Goal: Task Accomplishment & Management: Manage account settings

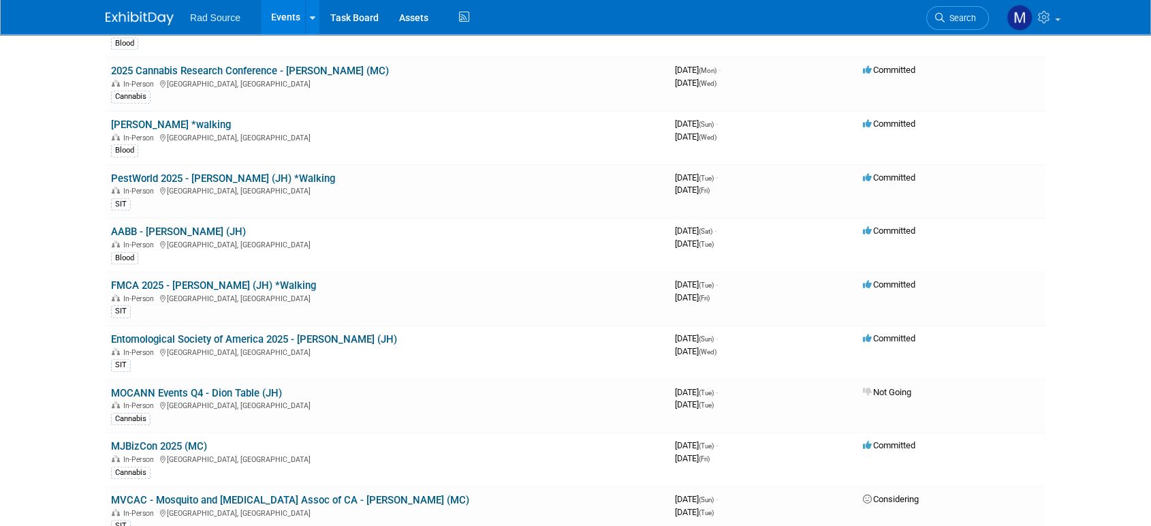
scroll to position [631, 0]
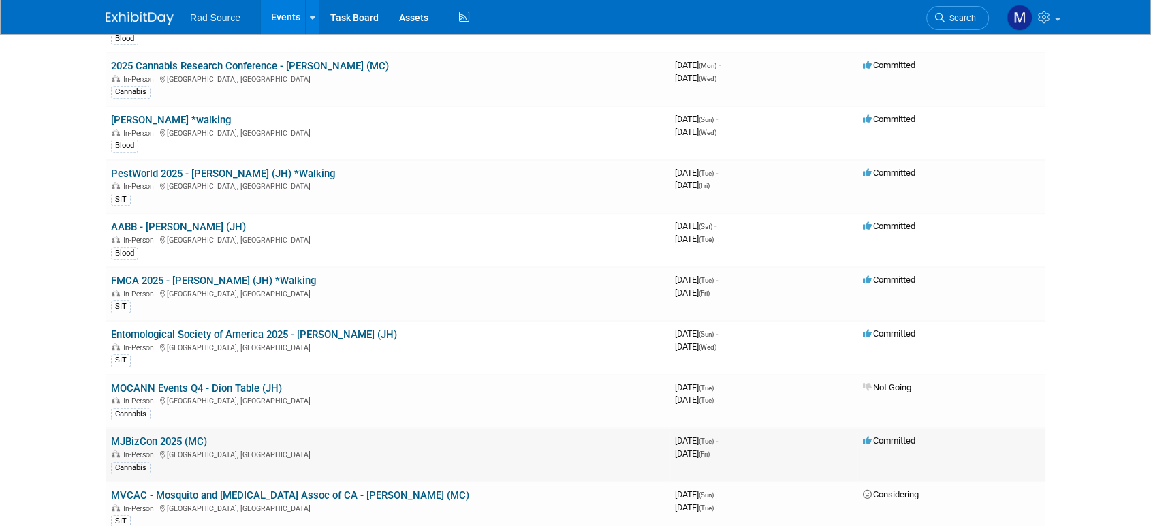
click at [182, 435] on link "MJBizCon 2025 (MC)" at bounding box center [159, 441] width 96 height 12
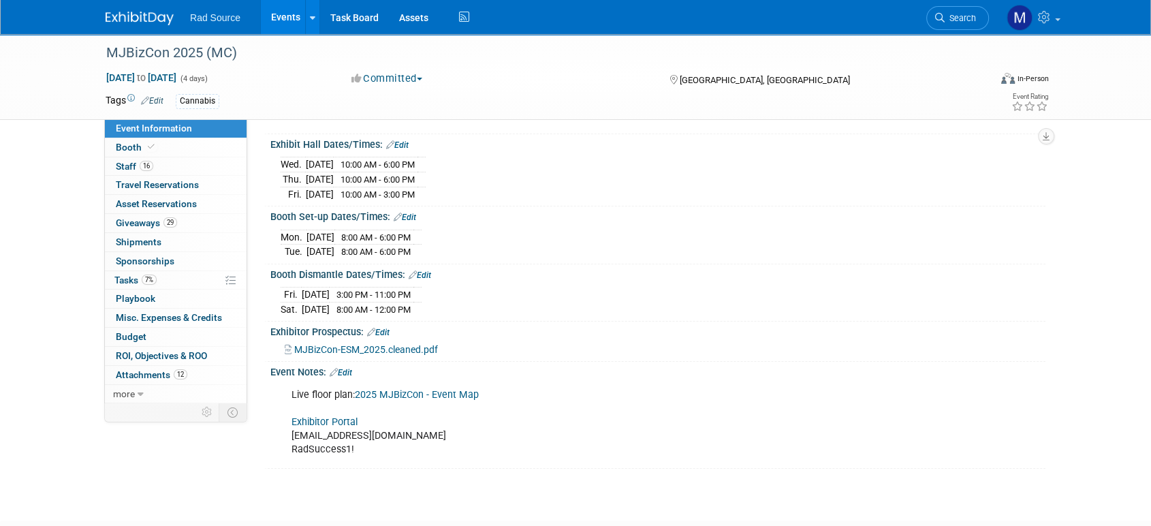
scroll to position [155, 0]
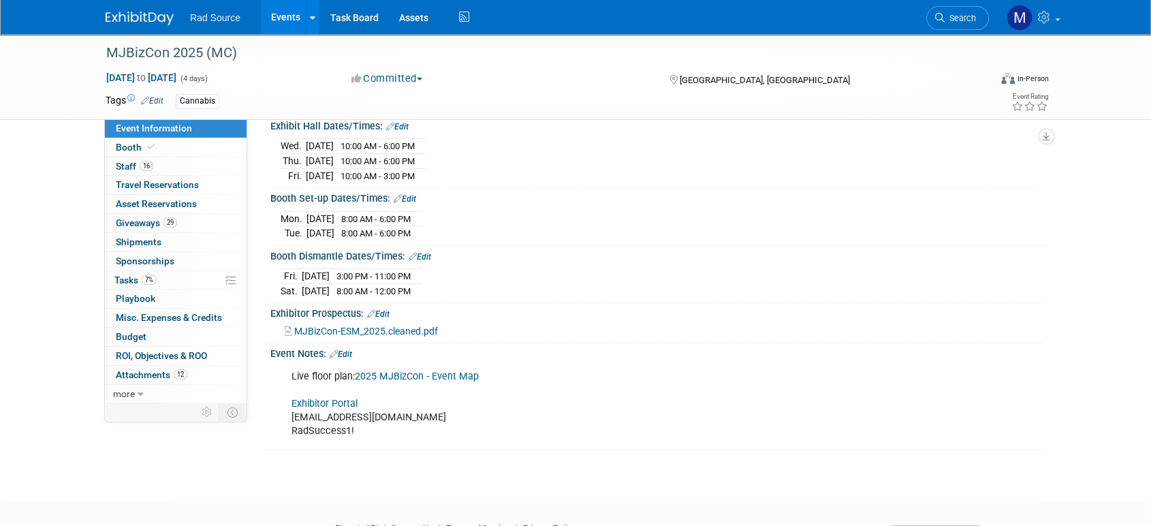
click at [306, 398] on link "Exhibitor Portal" at bounding box center [324, 404] width 66 height 12
click at [195, 166] on link "16 Staff 16" at bounding box center [176, 166] width 142 height 18
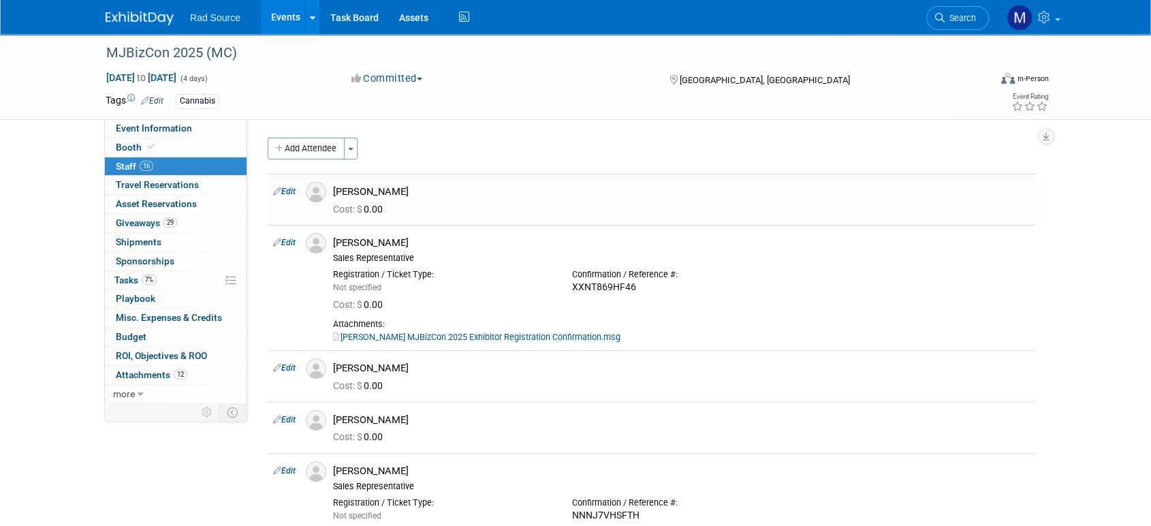
click at [293, 195] on link "Edit" at bounding box center [284, 192] width 22 height 10
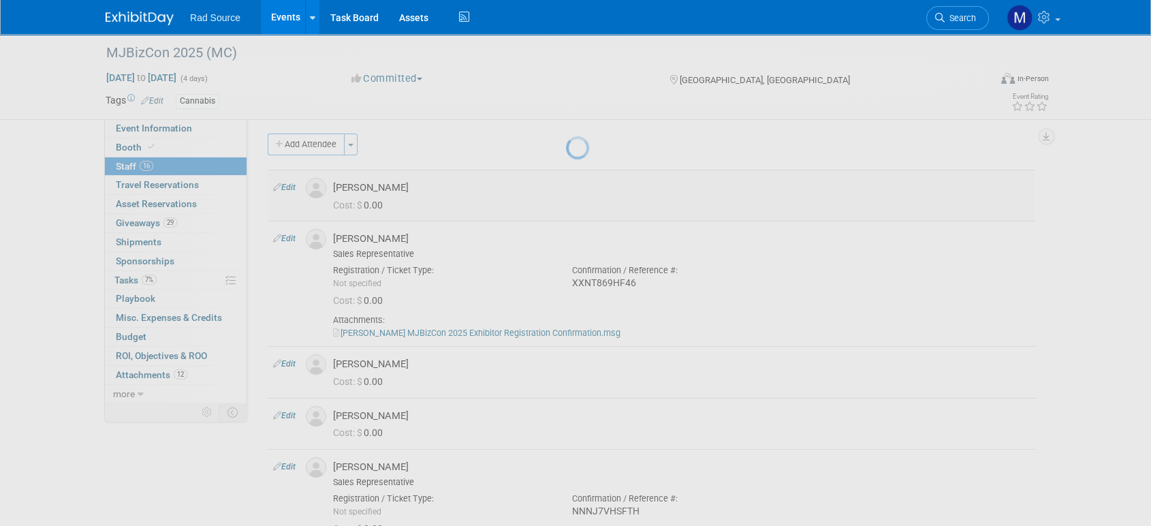
select select "d59ea8fd-3a18-4493-8643-323e1d22e226"
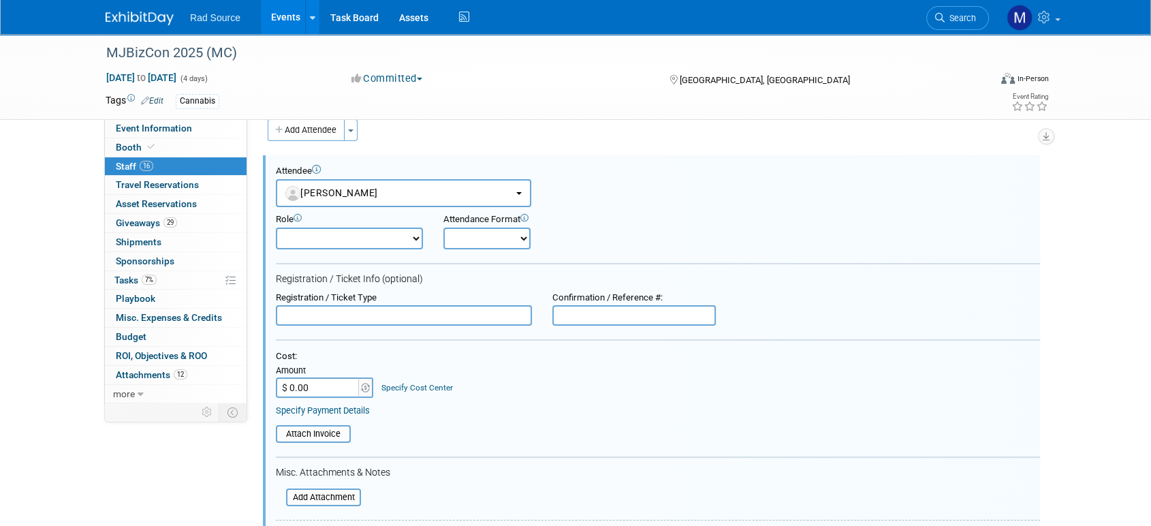
click at [608, 316] on input "text" at bounding box center [633, 315] width 163 height 20
paste input "YQN4KW5LRPP"
type input "YQN4KW5LRPP"
click at [342, 492] on input "file" at bounding box center [278, 497] width 162 height 15
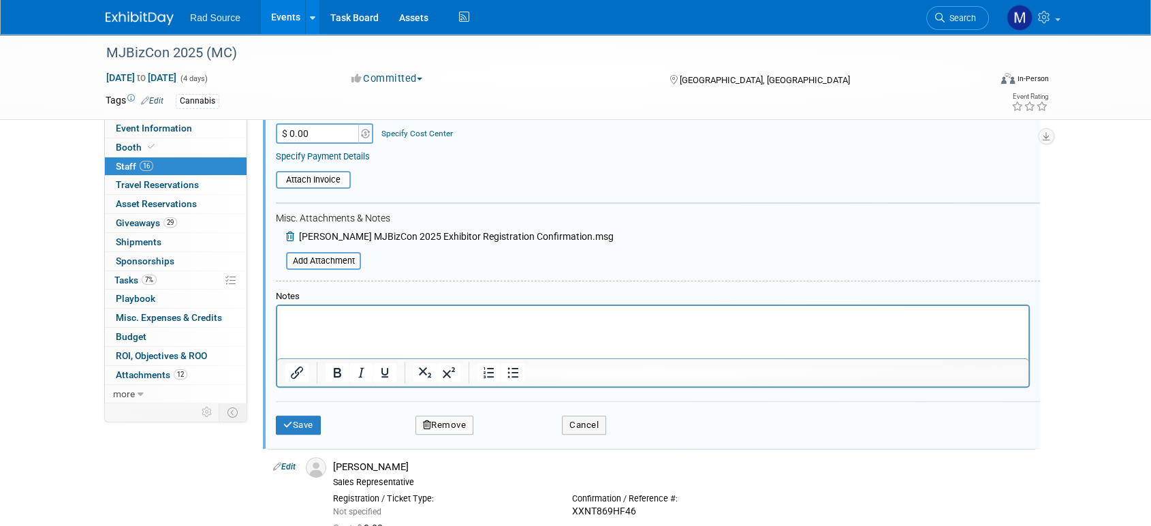
scroll to position [289, 0]
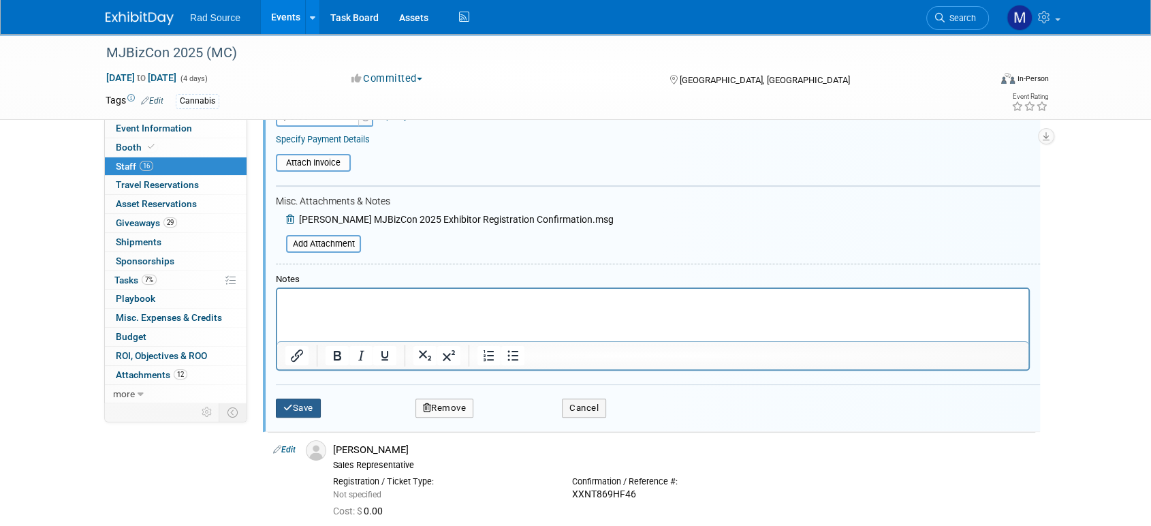
click at [300, 406] on button "Save" at bounding box center [298, 407] width 45 height 19
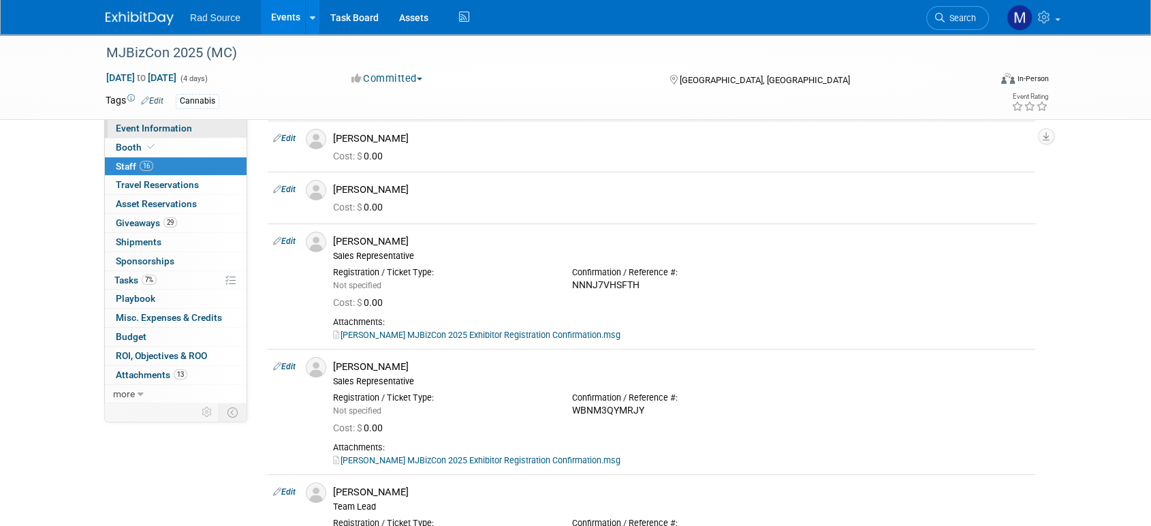
click at [217, 135] on link "Event Information" at bounding box center [176, 128] width 142 height 18
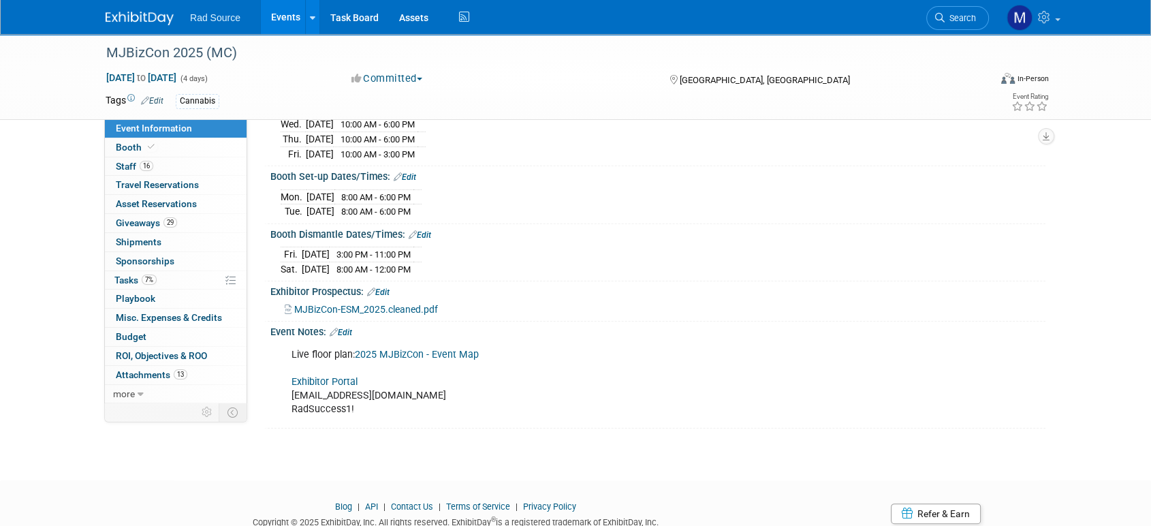
scroll to position [209, 0]
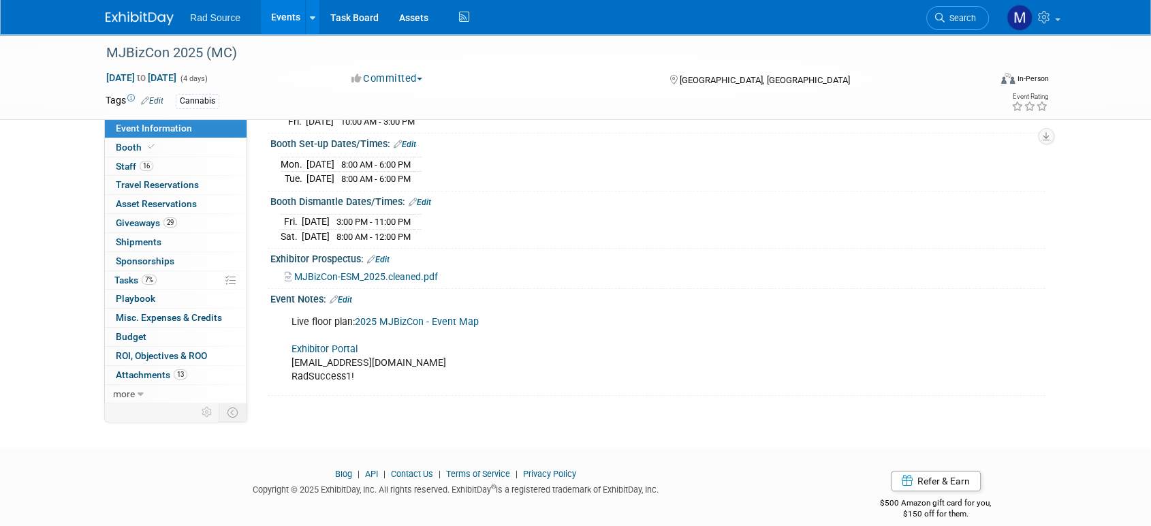
click at [305, 344] on link "Exhibitor Portal" at bounding box center [324, 349] width 66 height 12
click at [169, 167] on link "16 Staff 16" at bounding box center [176, 166] width 142 height 18
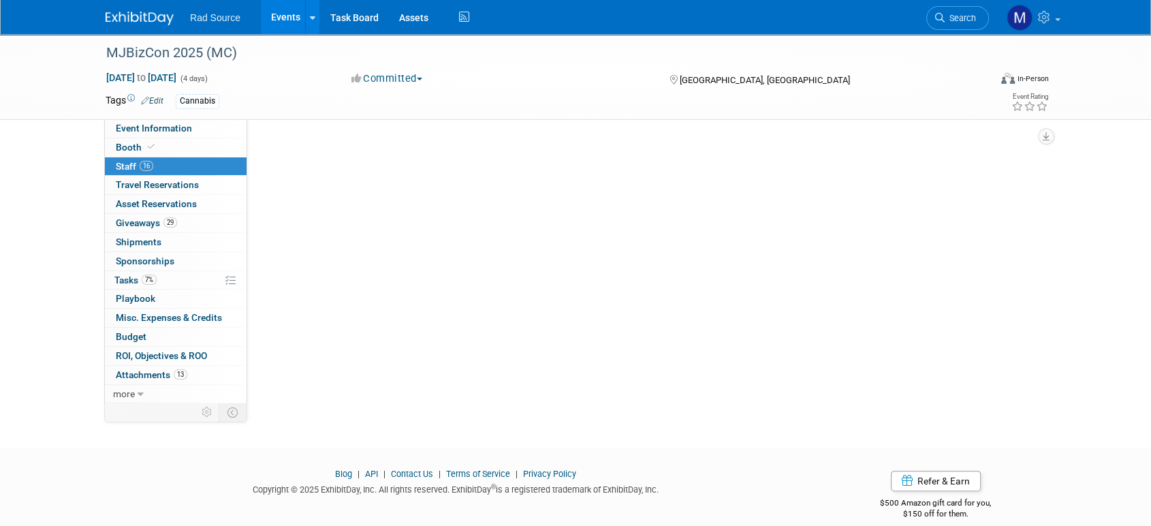
scroll to position [0, 0]
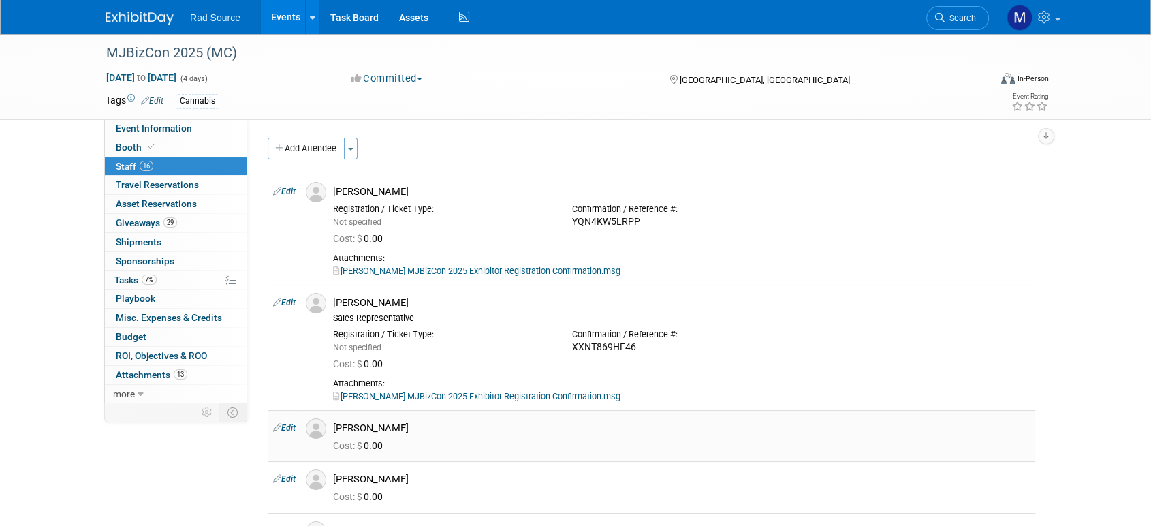
click at [291, 428] on link "Edit" at bounding box center [284, 428] width 22 height 10
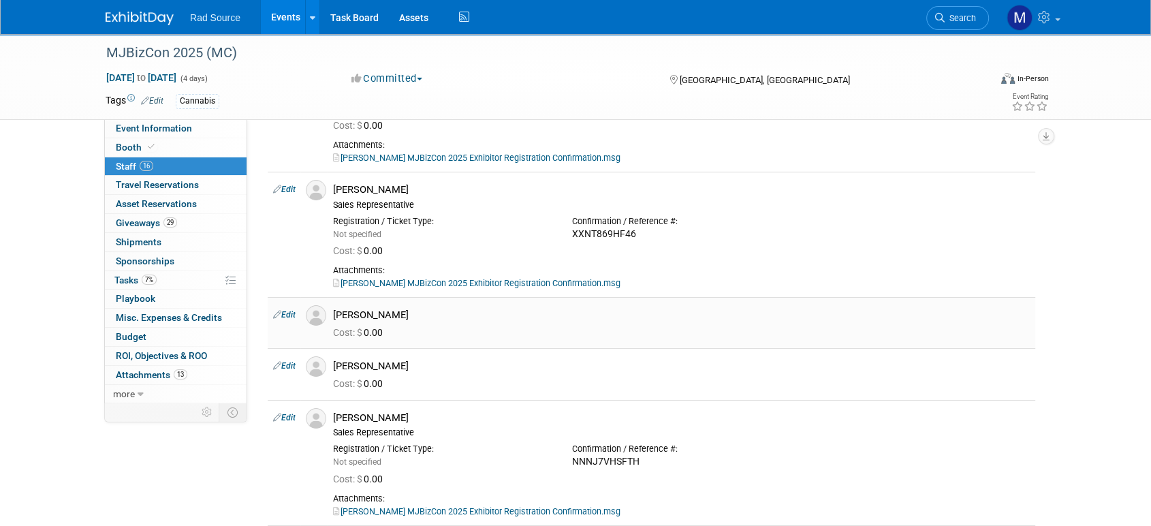
select select "4aefe837-c421-4e39-aafd-1911640952af"
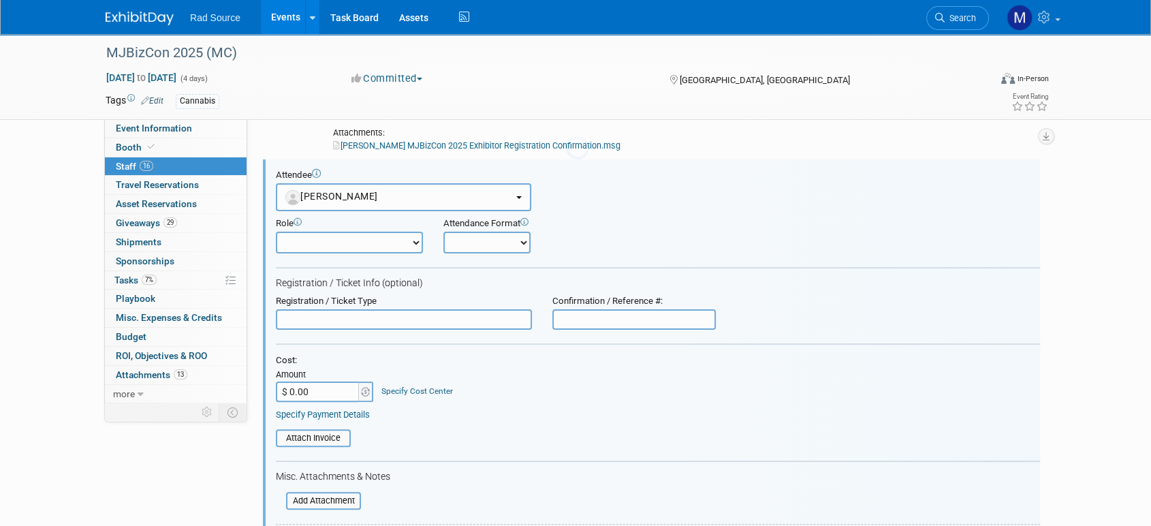
scroll to position [255, 0]
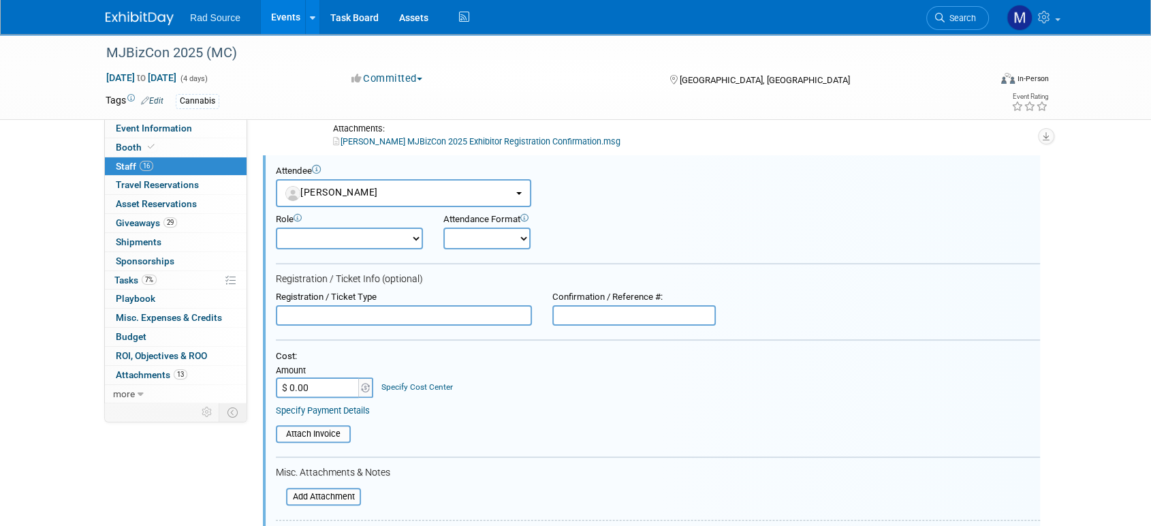
click at [579, 314] on input "text" at bounding box center [633, 315] width 163 height 20
paste input "FXNKXNR6D38"
type input "FXNKXNR6D38"
click at [349, 497] on input "file" at bounding box center [278, 496] width 162 height 15
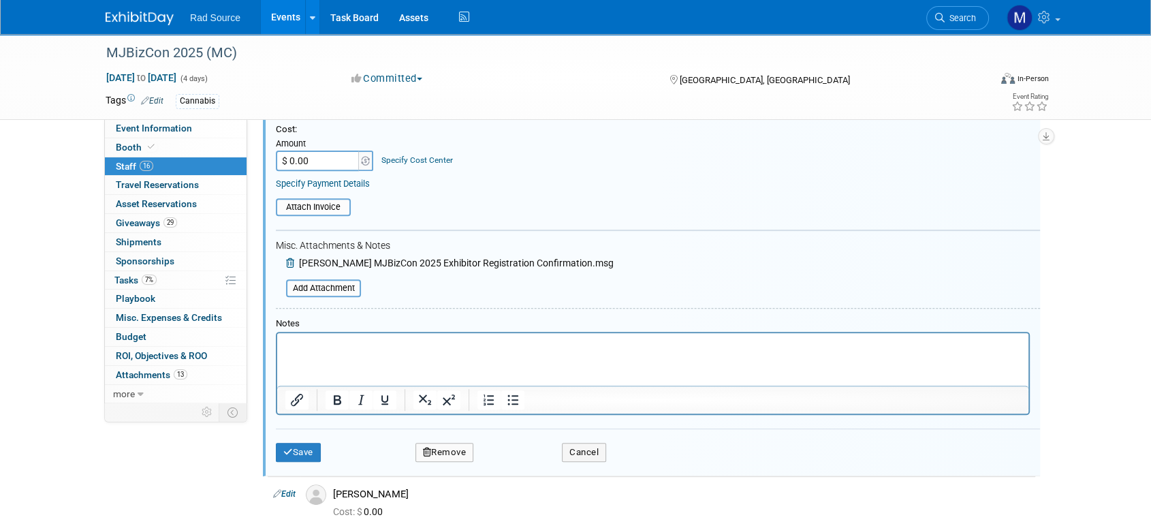
scroll to position [500, 0]
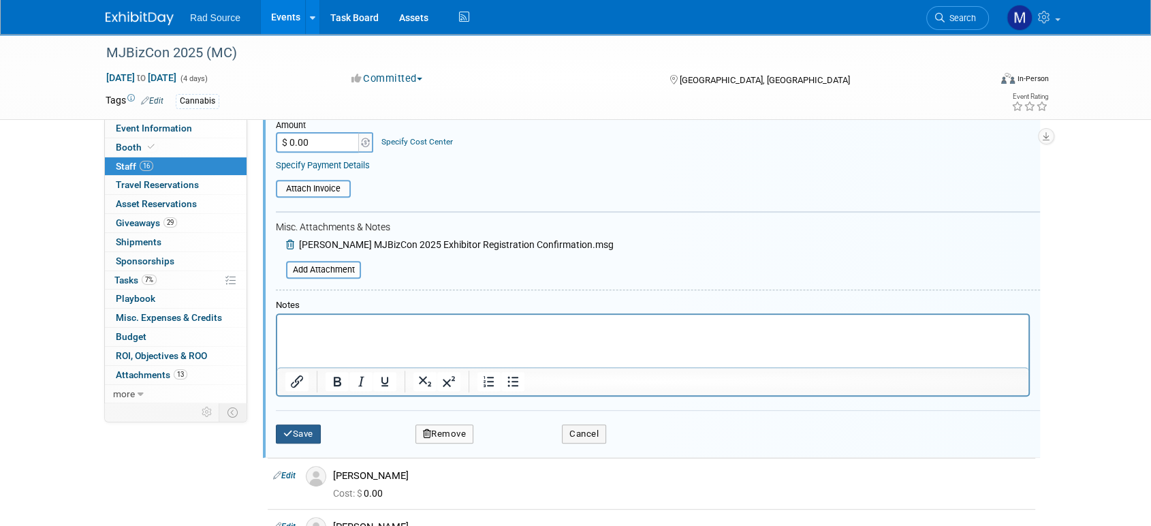
click at [302, 434] on button "Save" at bounding box center [298, 433] width 45 height 19
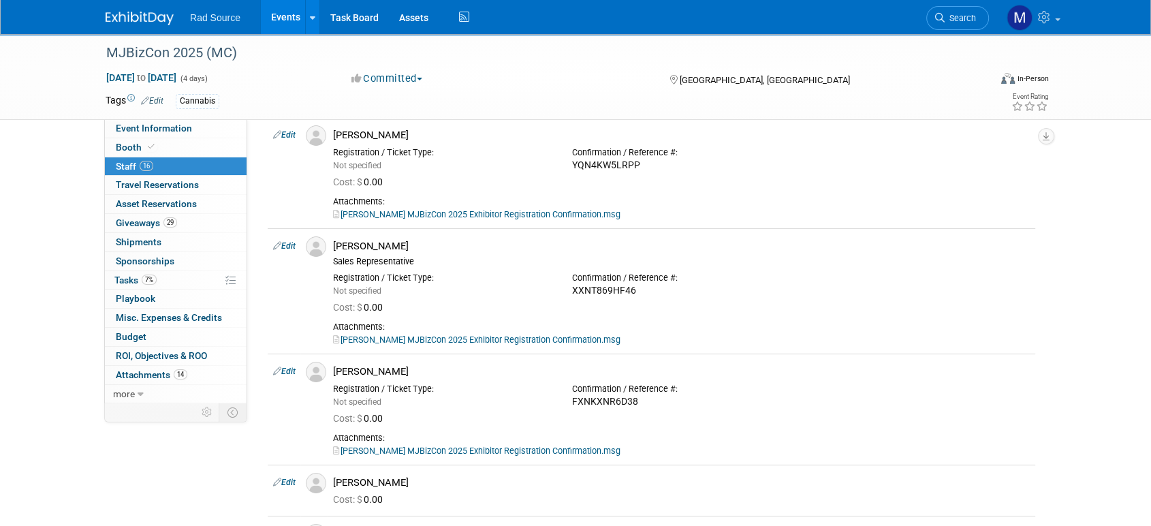
scroll to position [0, 0]
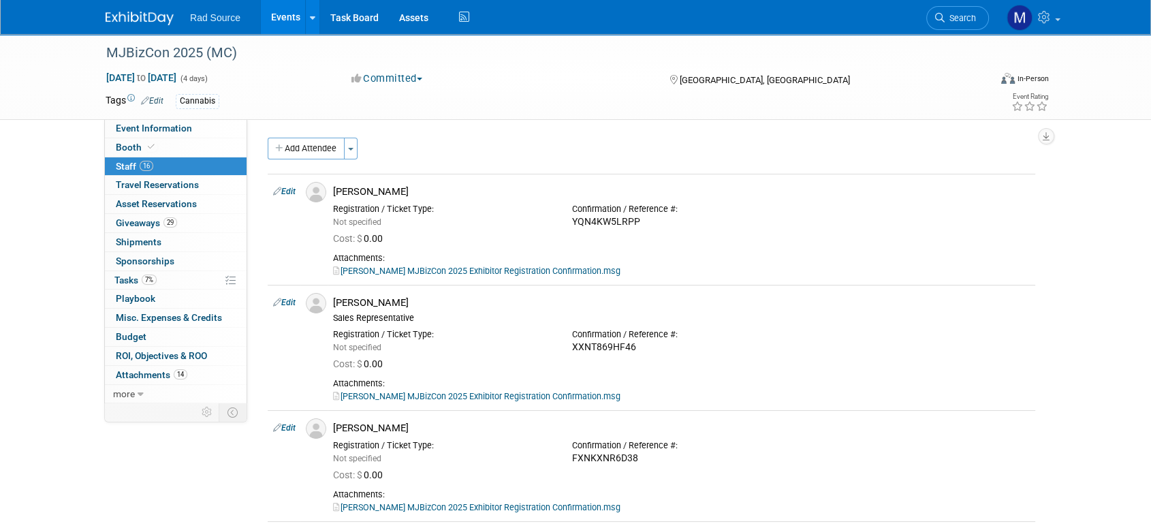
click at [138, 12] on img at bounding box center [140, 19] width 68 height 14
